Goal: Find specific page/section: Find specific page/section

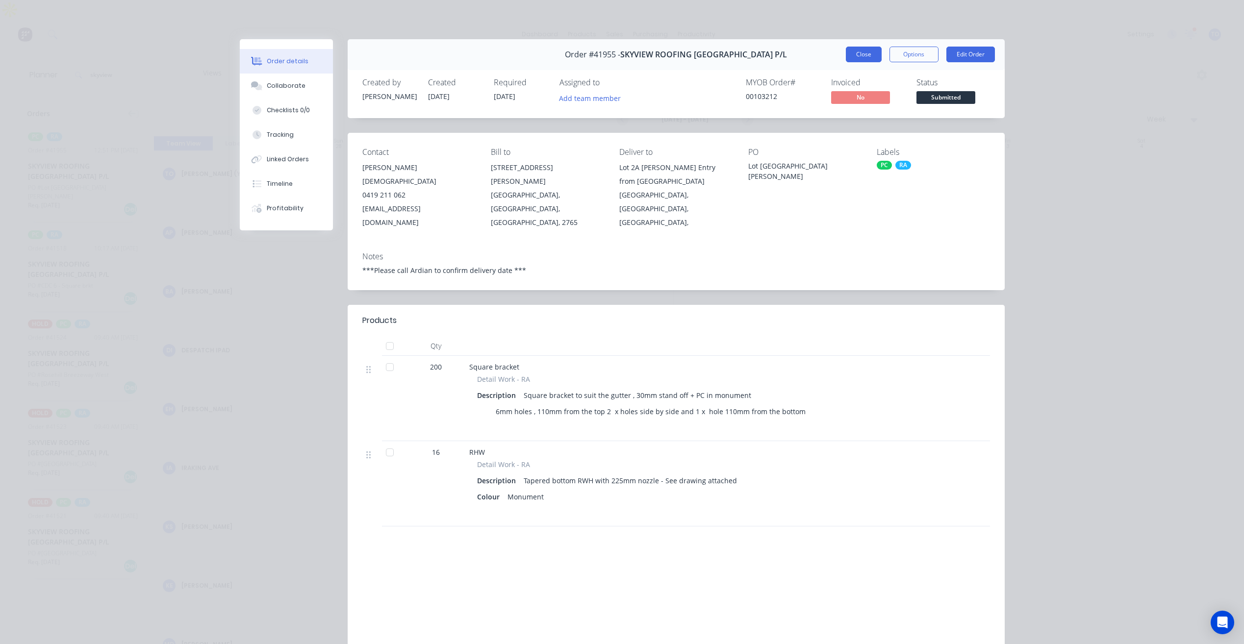
click at [856, 51] on button "Close" at bounding box center [864, 55] width 36 height 16
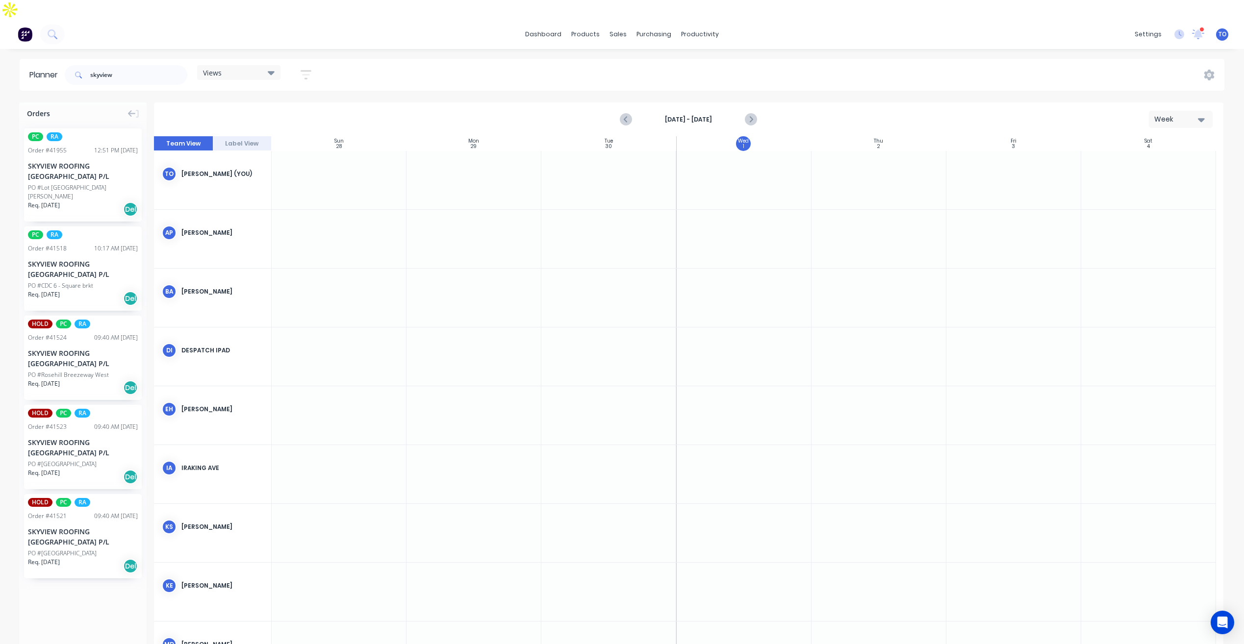
click at [1187, 114] on div "Week" at bounding box center [1176, 119] width 45 height 10
click at [1155, 155] on div "Week" at bounding box center [1162, 165] width 97 height 20
drag, startPoint x: 127, startPoint y: 53, endPoint x: 15, endPoint y: 68, distance: 113.3
click at [18, 69] on div "Planner skyview Views Save new view None (Default) edit Iraking edit [PERSON_NA…" at bounding box center [622, 75] width 1244 height 32
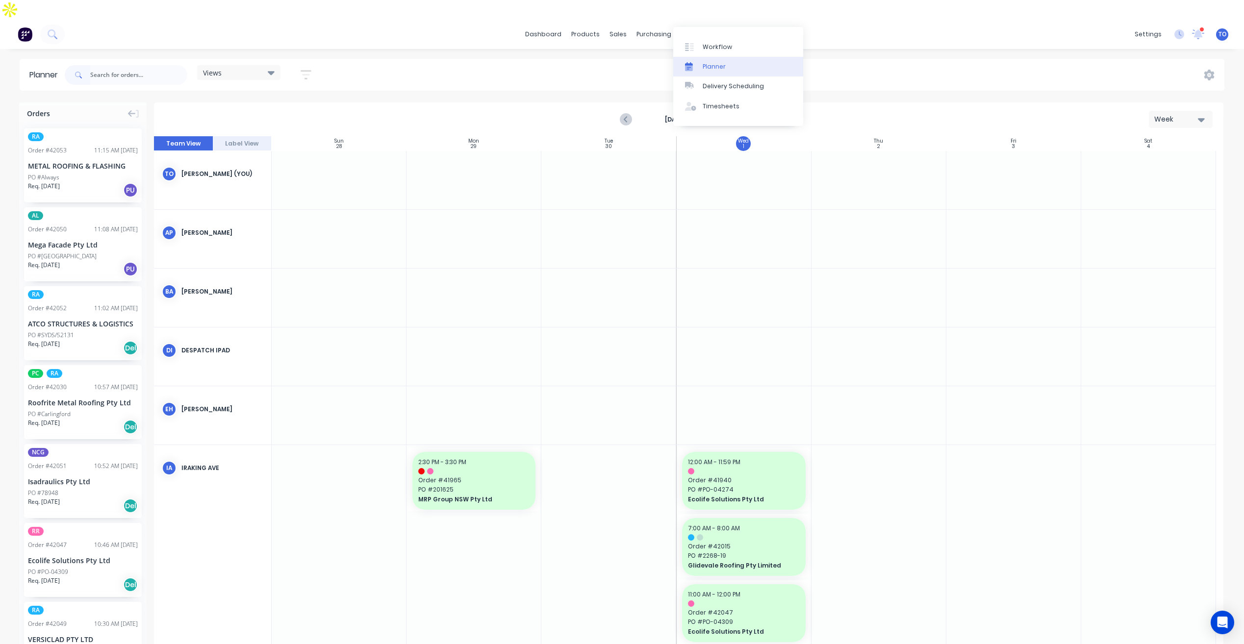
click at [712, 68] on div "Planner" at bounding box center [713, 66] width 23 height 9
click at [296, 65] on button "button" at bounding box center [305, 74] width 31 height 19
click at [282, 104] on button "Show/Hide users" at bounding box center [260, 111] width 91 height 15
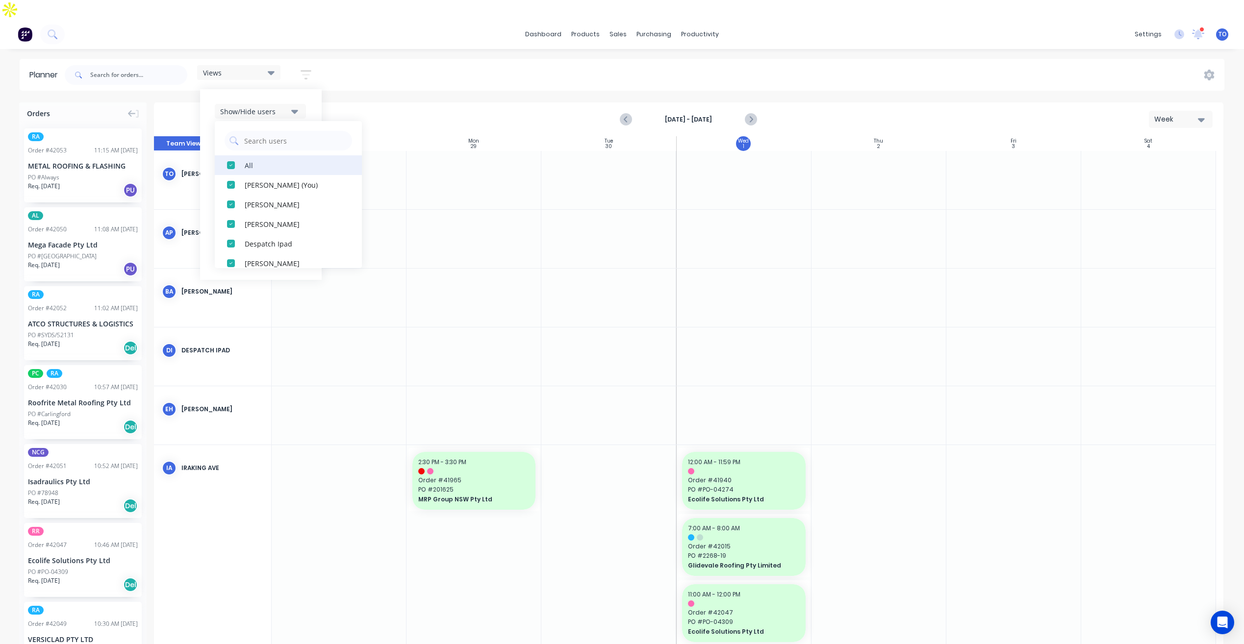
click at [242, 155] on button "All" at bounding box center [288, 165] width 147 height 20
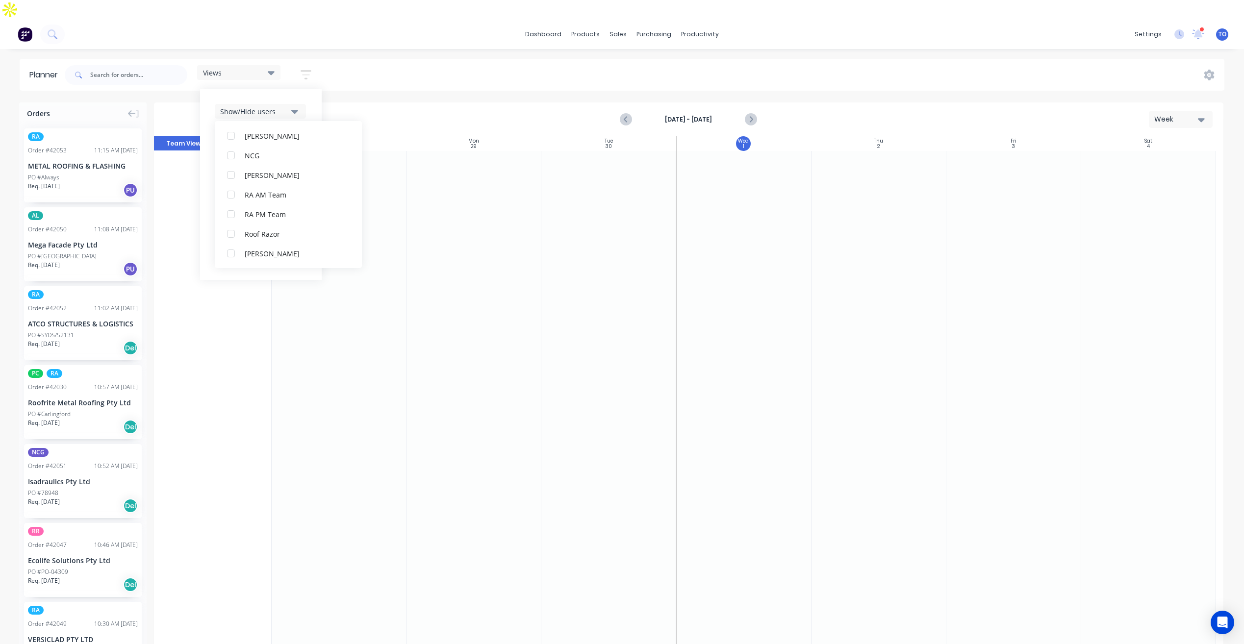
scroll to position [294, 0]
drag, startPoint x: 262, startPoint y: 145, endPoint x: 263, endPoint y: 220, distance: 74.5
click at [263, 219] on div "All [PERSON_NAME] (You) [PERSON_NAME] [PERSON_NAME] Despatch Ipad [PERSON_NAME]…" at bounding box center [288, 194] width 147 height 147
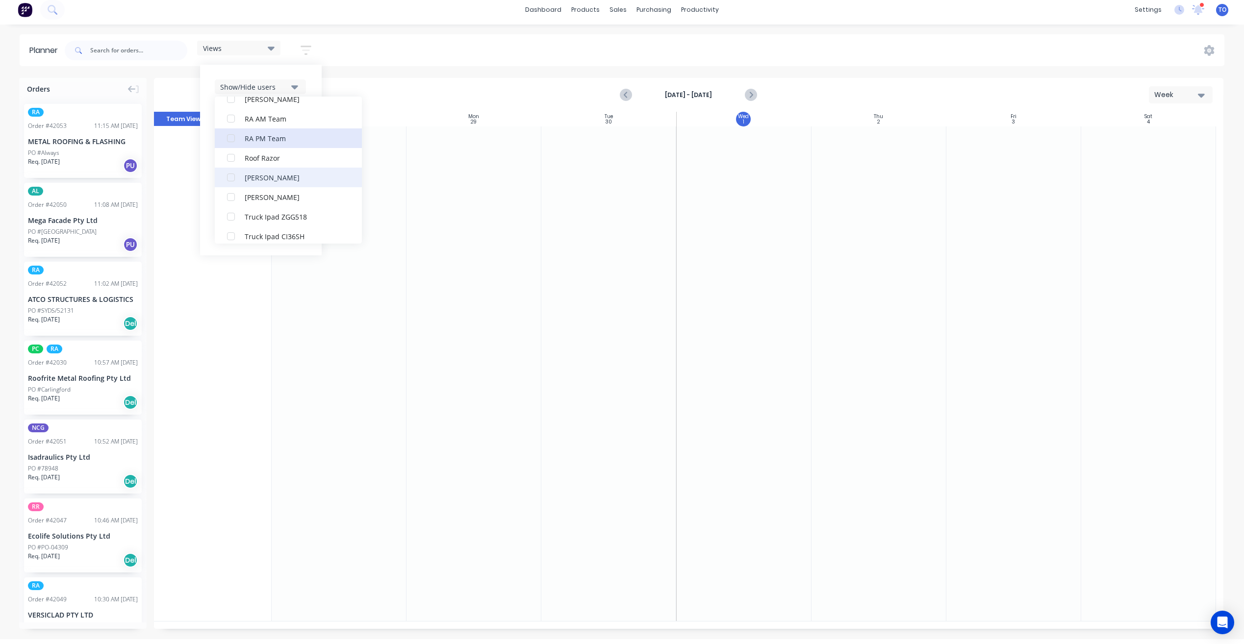
scroll to position [275, 0]
click at [278, 155] on div "RA PM Team" at bounding box center [294, 160] width 98 height 10
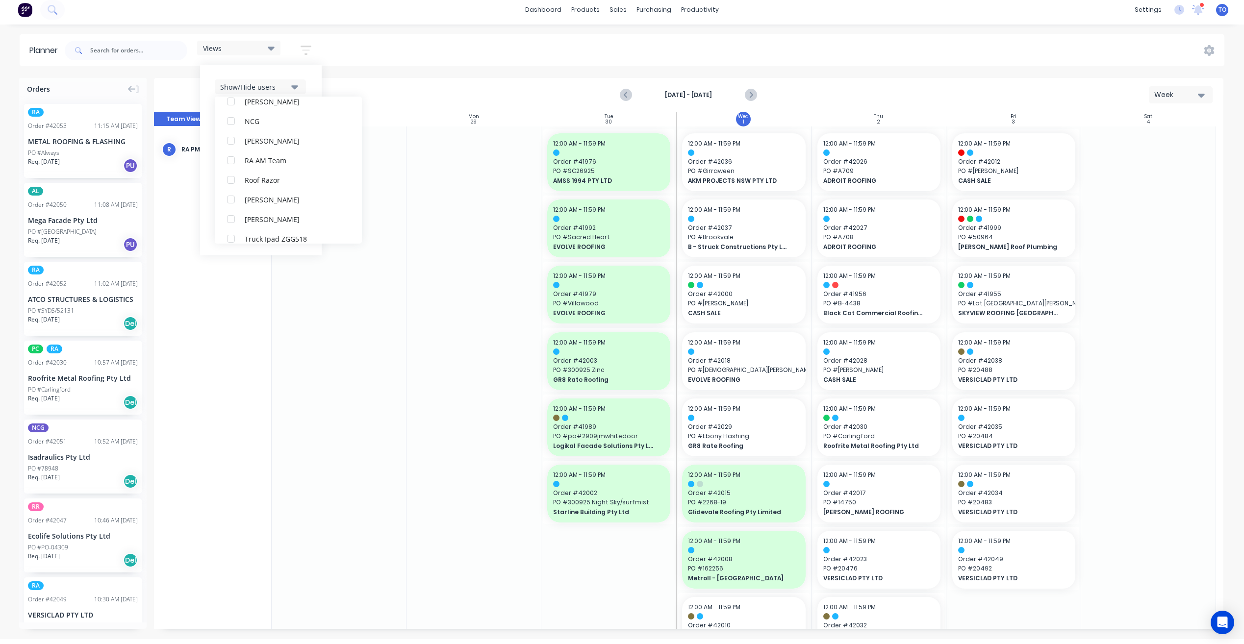
drag, startPoint x: 465, startPoint y: 40, endPoint x: 463, endPoint y: 45, distance: 5.5
click at [465, 41] on div "Views Save new view None (Default) edit Iraking edit [PERSON_NAME] edit [PERSON…" at bounding box center [643, 50] width 1161 height 29
drag, startPoint x: 301, startPoint y: 36, endPoint x: 311, endPoint y: 34, distance: 9.6
click at [301, 41] on button "button" at bounding box center [305, 50] width 31 height 19
click at [267, 82] on div "Show/Hide users" at bounding box center [254, 87] width 68 height 10
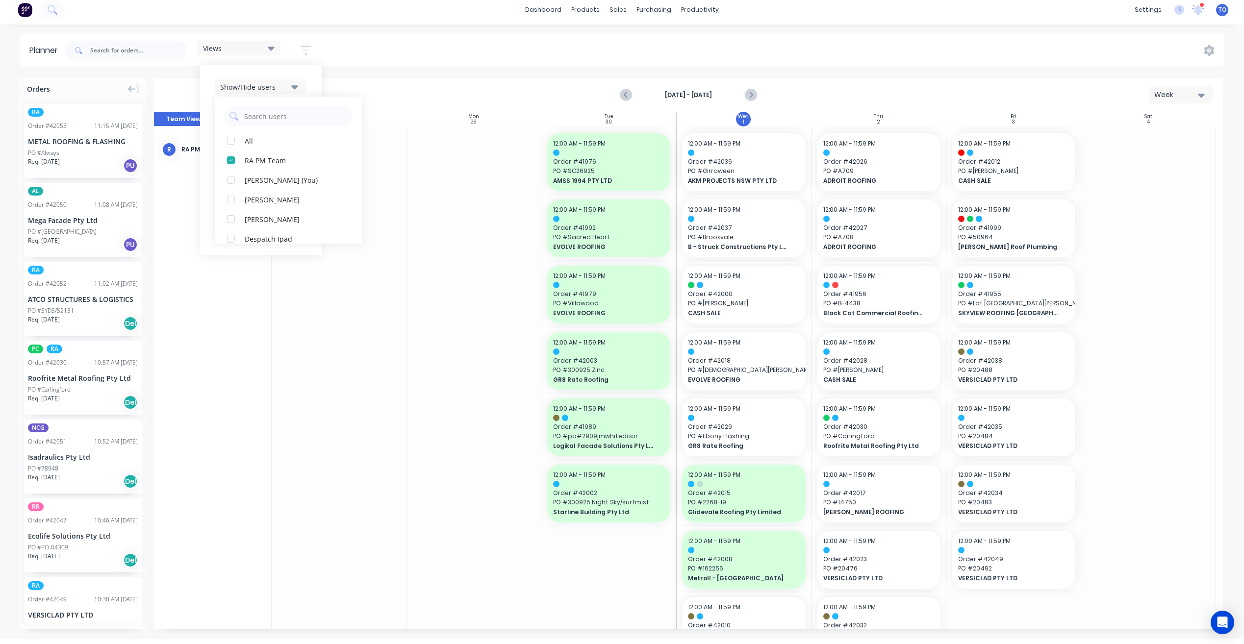
click at [271, 82] on div "Show/Hide users" at bounding box center [254, 87] width 68 height 10
click at [294, 115] on icon "button" at bounding box center [294, 117] width 7 height 4
click at [264, 131] on button "All" at bounding box center [288, 141] width 147 height 20
drag, startPoint x: 267, startPoint y: 156, endPoint x: 301, endPoint y: 105, distance: 61.5
click at [268, 175] on div "Unscheduled" at bounding box center [294, 180] width 98 height 10
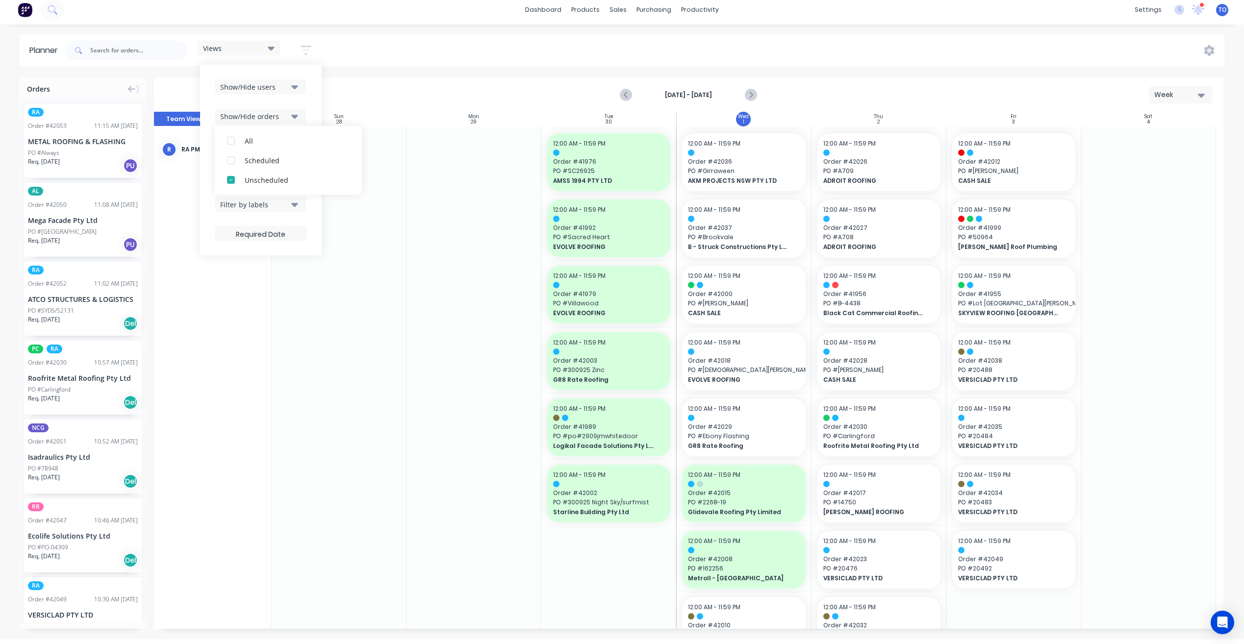
click at [316, 78] on div "Show/Hide users Show/Hide orders All Scheduled Unscheduled Filter by status Fil…" at bounding box center [261, 160] width 122 height 191
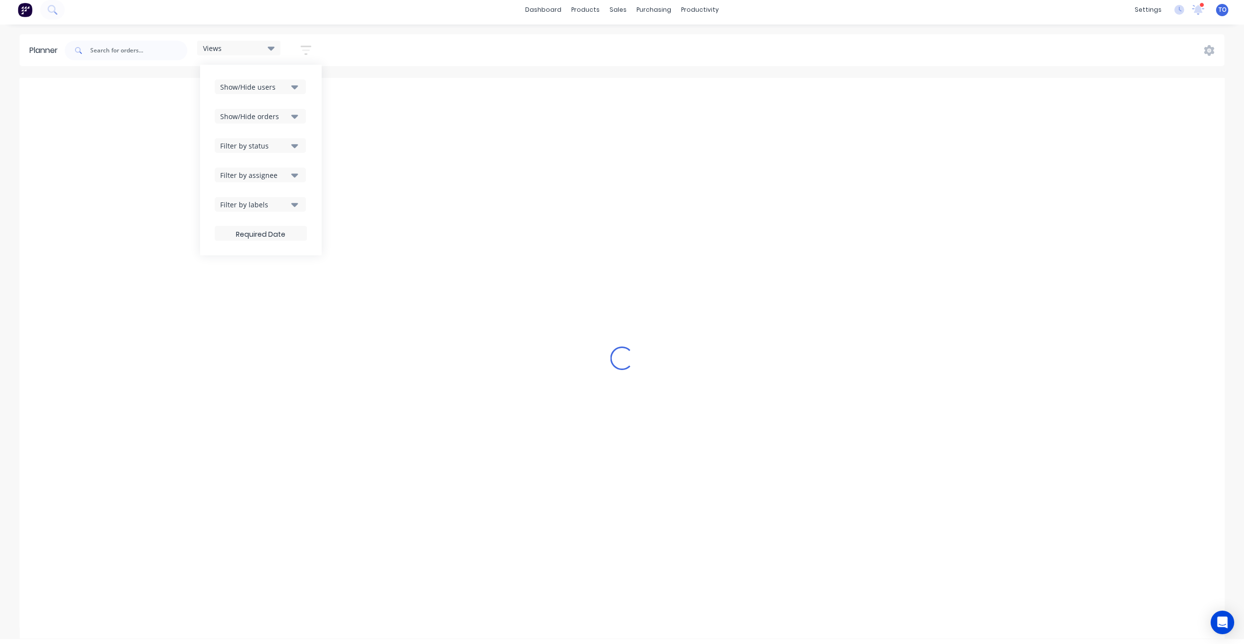
drag, startPoint x: 275, startPoint y: 124, endPoint x: 280, endPoint y: 123, distance: 5.6
click at [275, 141] on div "Filter by status" at bounding box center [254, 146] width 68 height 10
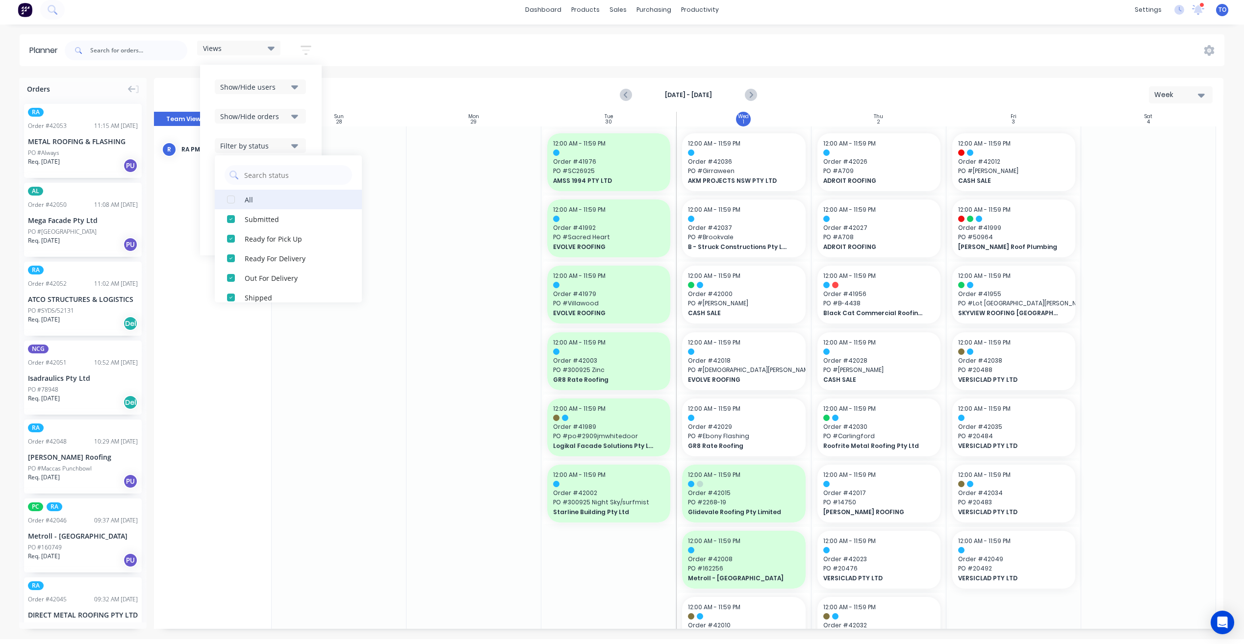
click at [247, 194] on div "All" at bounding box center [294, 199] width 98 height 10
click at [314, 116] on div "Show/Hide users Show/Hide orders Filter by status All Draft Quote Archived Deli…" at bounding box center [261, 160] width 122 height 191
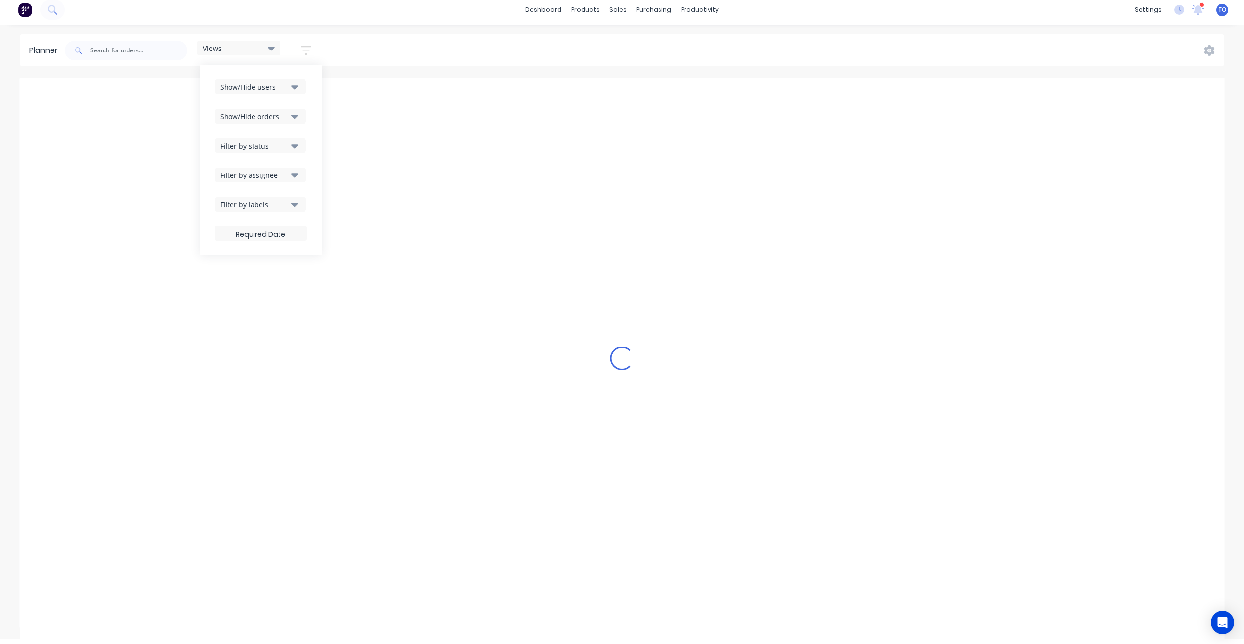
click at [284, 168] on button "Filter by assignee" at bounding box center [260, 175] width 91 height 15
click at [455, 36] on div "Views Save new view None (Default) edit Iraking edit [PERSON_NAME] edit [PERSON…" at bounding box center [643, 50] width 1161 height 29
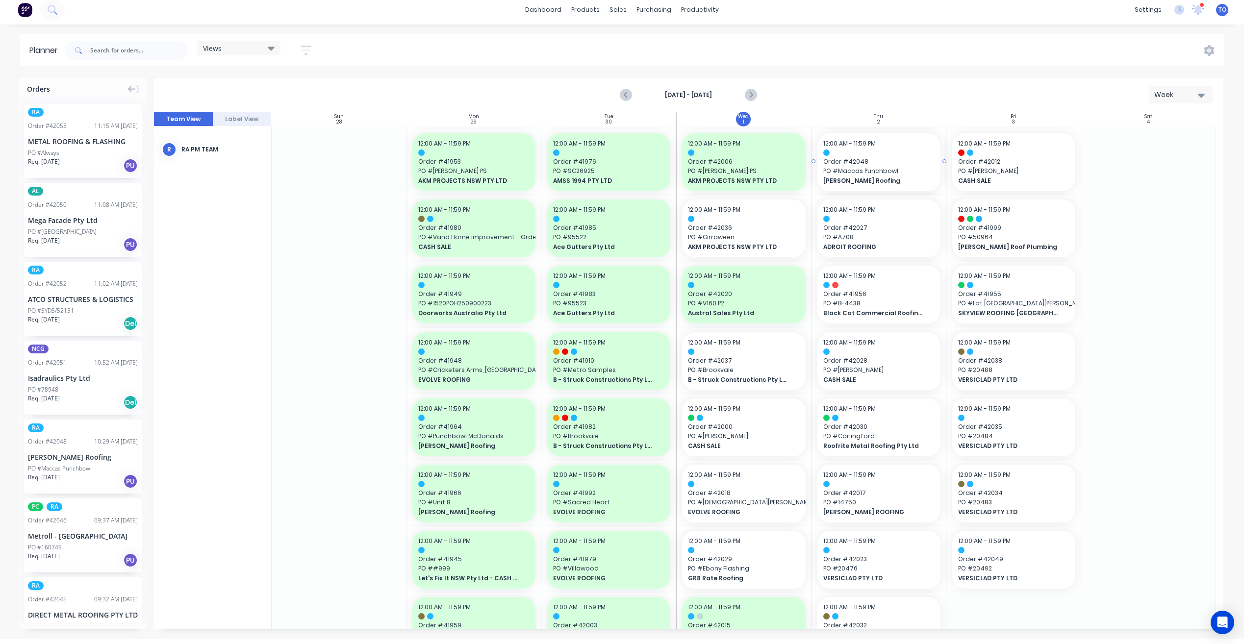
drag, startPoint x: 46, startPoint y: 432, endPoint x: 889, endPoint y: 254, distance: 862.1
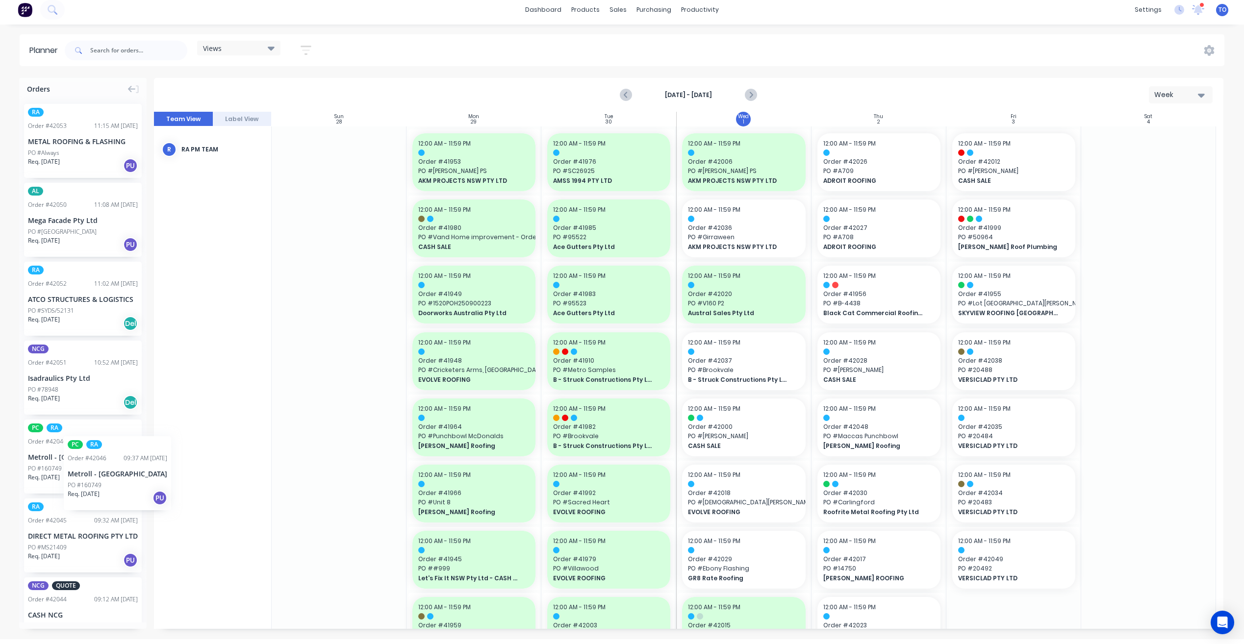
drag, startPoint x: 51, startPoint y: 423, endPoint x: 64, endPoint y: 429, distance: 14.2
click at [752, 89] on icon "Next page" at bounding box center [751, 95] width 12 height 12
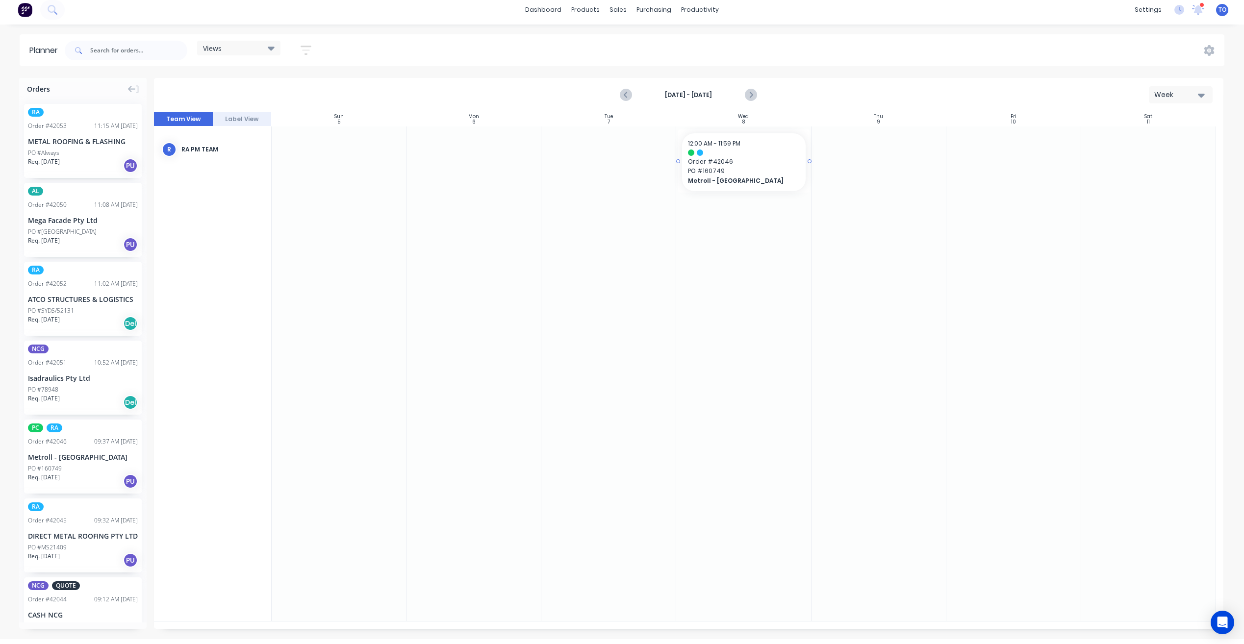
drag, startPoint x: 41, startPoint y: 431, endPoint x: 690, endPoint y: 213, distance: 684.7
click at [624, 91] on icon "Previous page" at bounding box center [626, 95] width 4 height 8
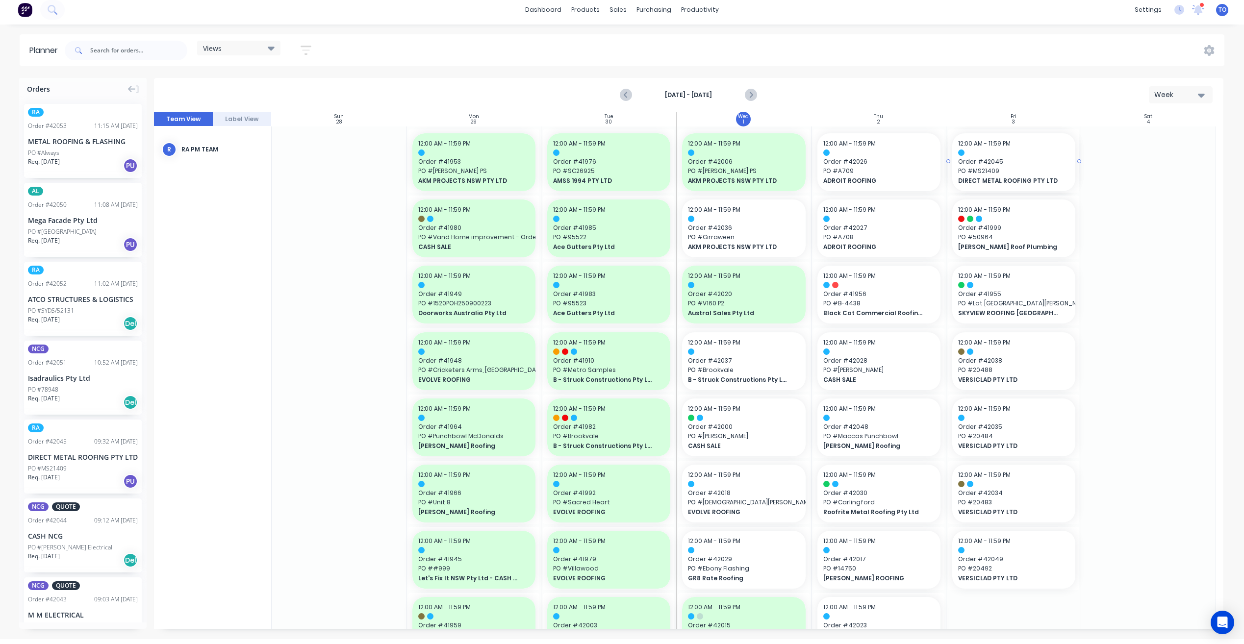
drag, startPoint x: 57, startPoint y: 427, endPoint x: 997, endPoint y: 220, distance: 962.2
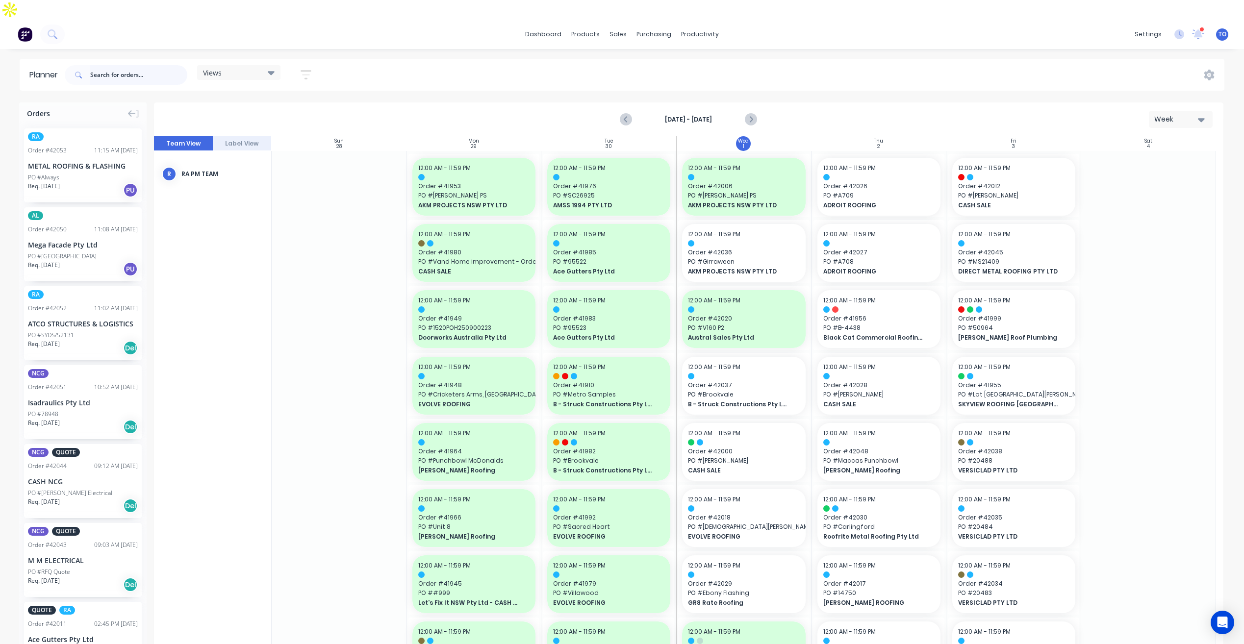
click at [125, 65] on input "text" at bounding box center [138, 75] width 97 height 20
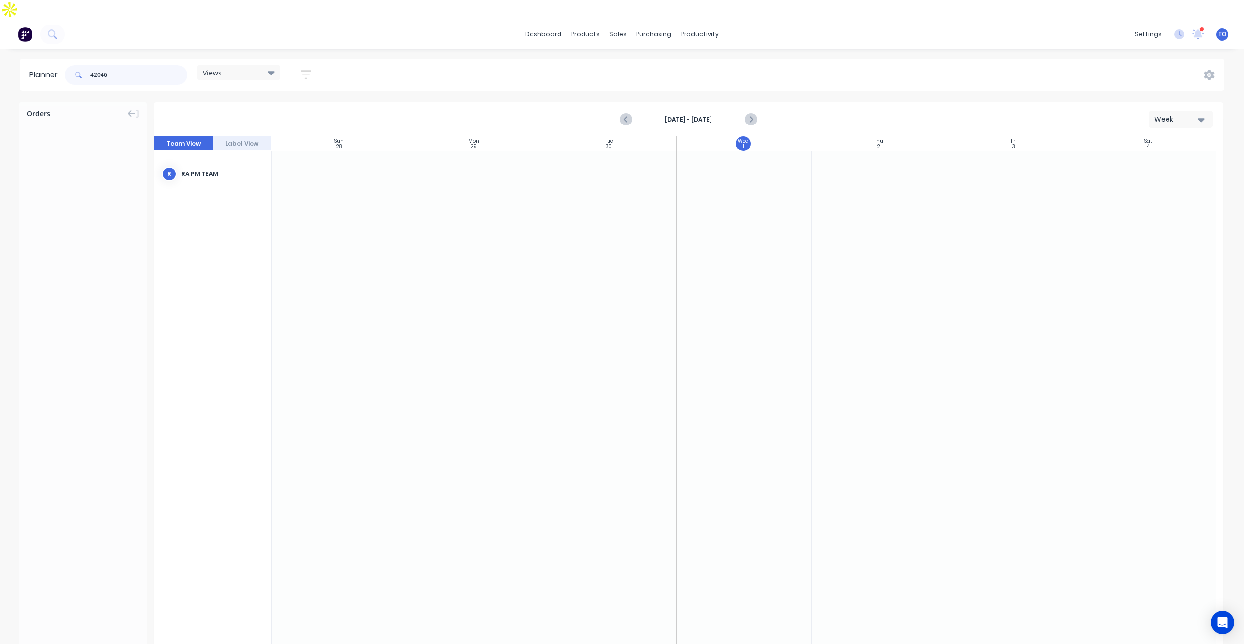
drag, startPoint x: 144, startPoint y: 55, endPoint x: 60, endPoint y: 68, distance: 84.8
click at [60, 68] on header "Planner 42046 Views Save new view None (Default) edit Iraking edit [PERSON_NAME…" at bounding box center [622, 75] width 1204 height 32
type input "42045"
drag, startPoint x: 150, startPoint y: 52, endPoint x: 68, endPoint y: 57, distance: 82.0
click at [68, 65] on div "42045" at bounding box center [126, 75] width 123 height 20
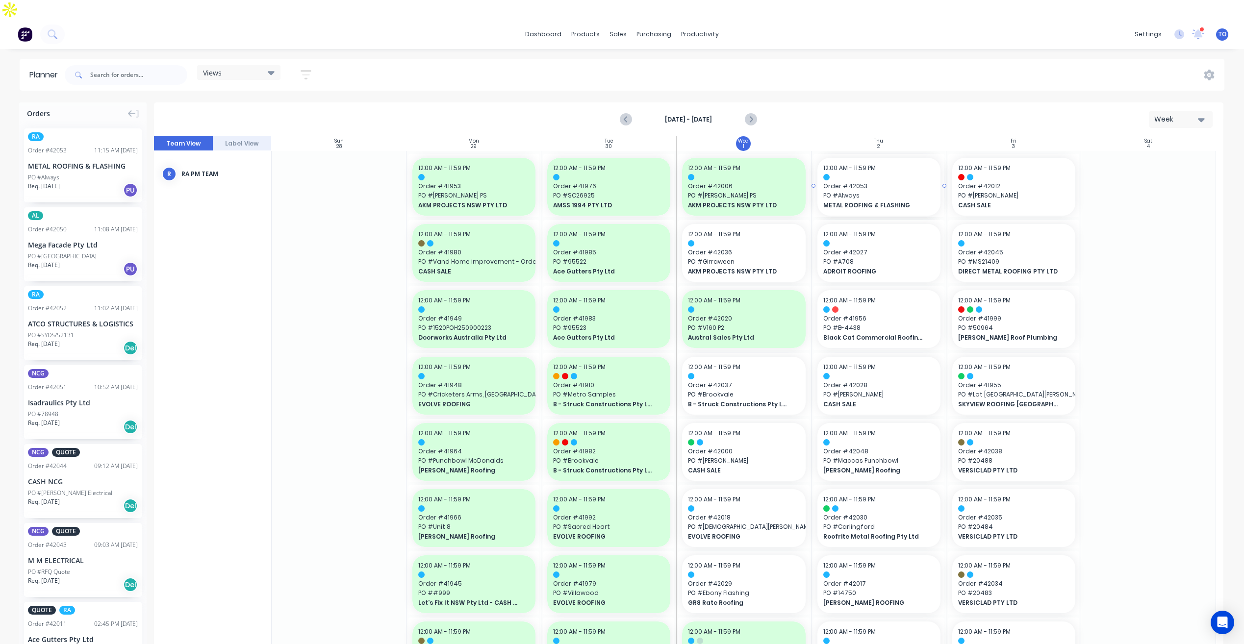
drag, startPoint x: 53, startPoint y: 130, endPoint x: 903, endPoint y: 241, distance: 857.1
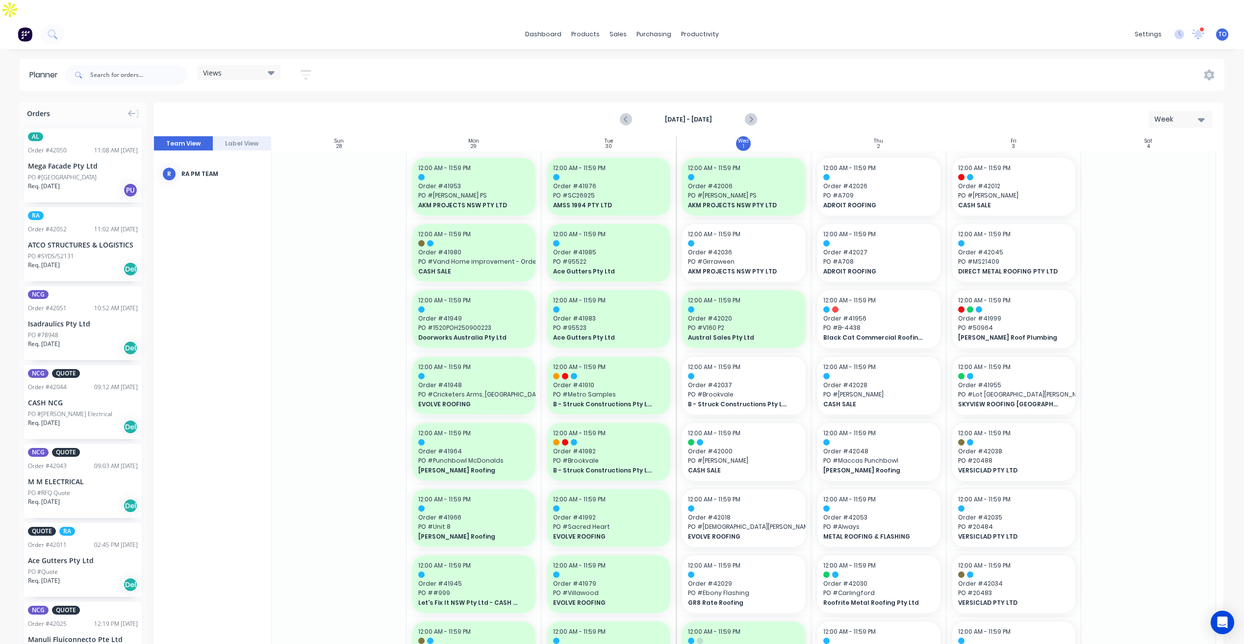
drag, startPoint x: 746, startPoint y: 100, endPoint x: 728, endPoint y: 110, distance: 20.7
click at [746, 114] on icon "Next page" at bounding box center [751, 120] width 12 height 12
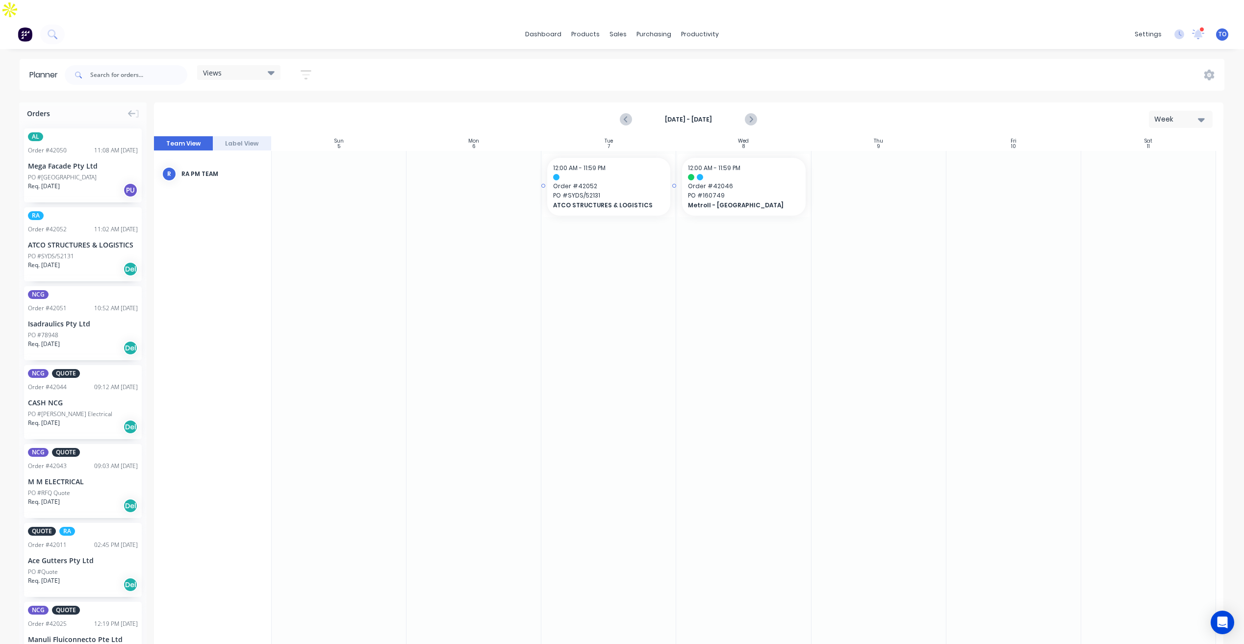
drag, startPoint x: 49, startPoint y: 220, endPoint x: 569, endPoint y: 167, distance: 522.8
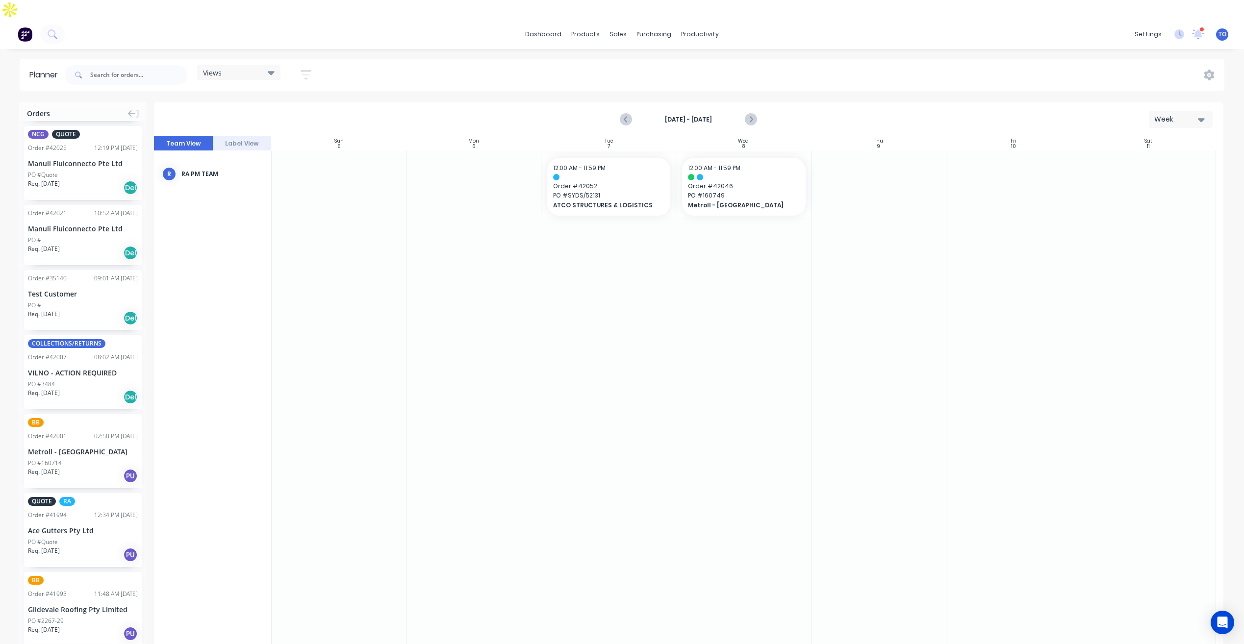
scroll to position [367, 0]
